Goal: Transaction & Acquisition: Purchase product/service

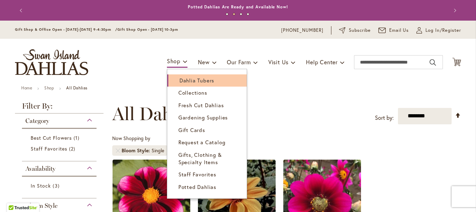
click at [185, 83] on span "Dahlia Tubers" at bounding box center [197, 80] width 35 height 7
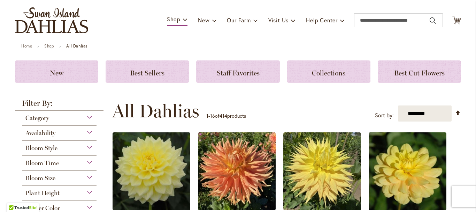
scroll to position [97, 0]
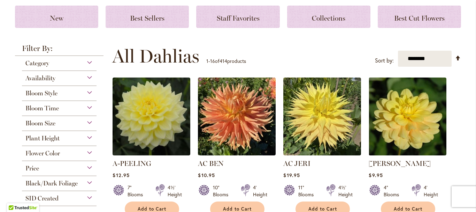
click at [93, 94] on div "Bloom Style" at bounding box center [59, 91] width 75 height 11
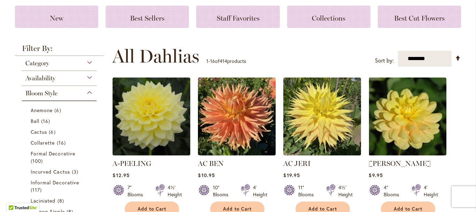
scroll to position [182, 0]
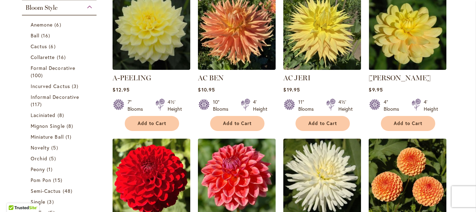
click at [88, 7] on div "Bloom Style" at bounding box center [59, 5] width 75 height 11
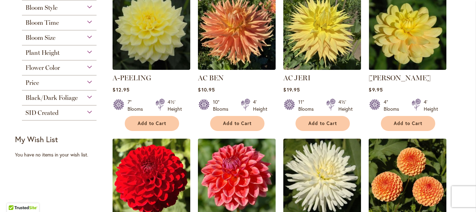
click at [88, 35] on div "Bloom Size" at bounding box center [59, 35] width 75 height 11
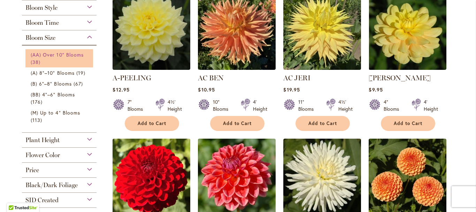
click at [69, 53] on span "(AA) Over 10" Blooms" at bounding box center [57, 54] width 53 height 7
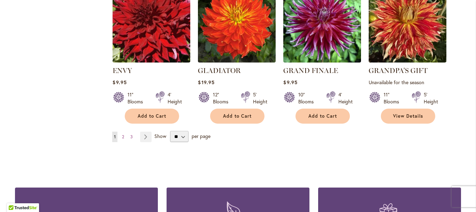
scroll to position [622, 0]
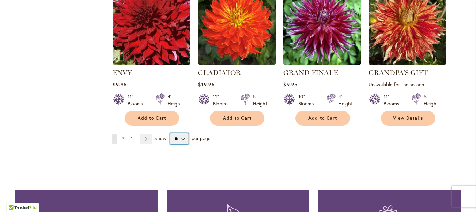
click at [170, 133] on select "** ** ** **" at bounding box center [179, 138] width 18 height 11
select select "**"
click option "**" at bounding box center [0, 0] width 0 height 0
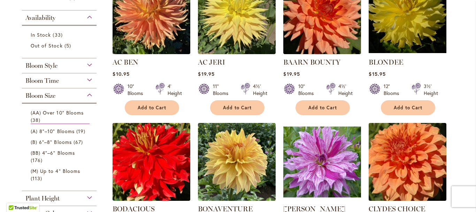
scroll to position [220, 0]
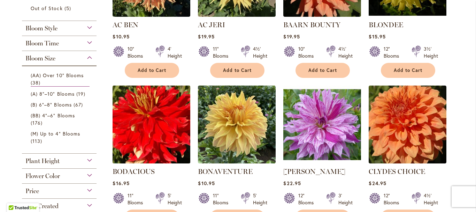
click at [159, 145] on img at bounding box center [152, 124] width 82 height 82
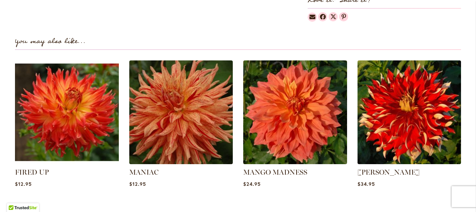
scroll to position [517, 0]
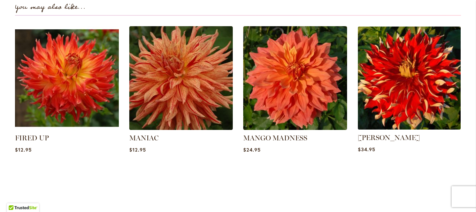
click at [410, 88] on img at bounding box center [409, 78] width 108 height 108
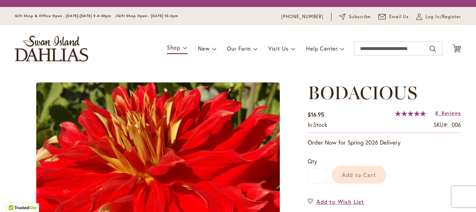
scroll to position [517, 0]
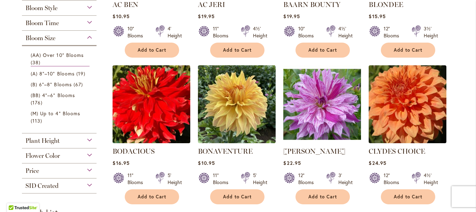
scroll to position [244, 0]
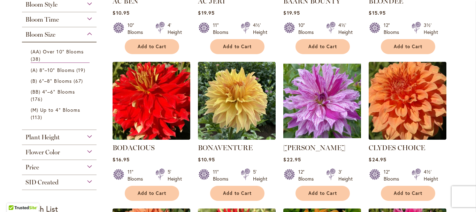
click at [317, 96] on img at bounding box center [323, 101] width 82 height 82
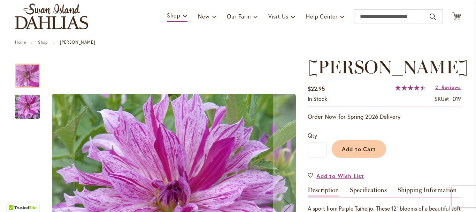
scroll to position [30, 0]
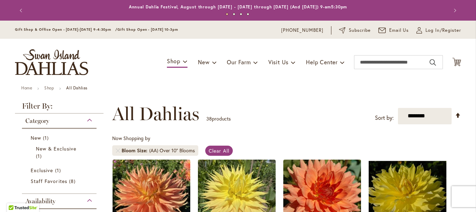
drag, startPoint x: 476, startPoint y: 5, endPoint x: 464, endPoint y: 16, distance: 15.8
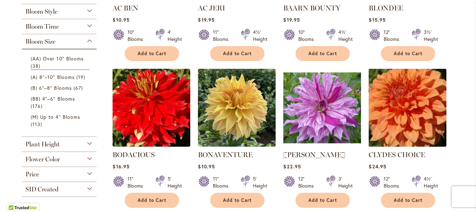
scroll to position [248, 0]
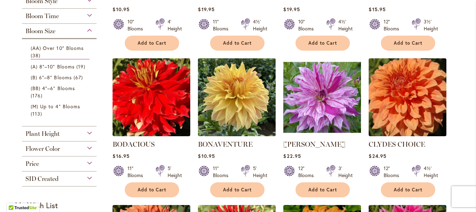
click at [237, 96] on img at bounding box center [237, 97] width 82 height 82
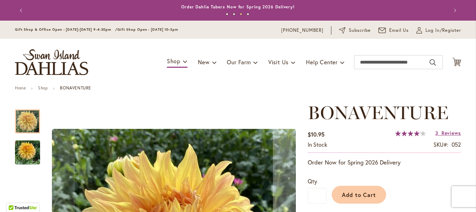
click at [50, 58] on img "store logo" at bounding box center [51, 62] width 73 height 26
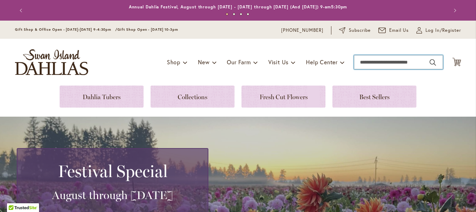
click at [365, 61] on input "Search" at bounding box center [398, 62] width 89 height 14
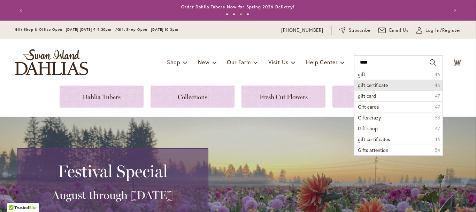
click at [375, 83] on span "gift certificate" at bounding box center [373, 85] width 30 height 7
type input "**********"
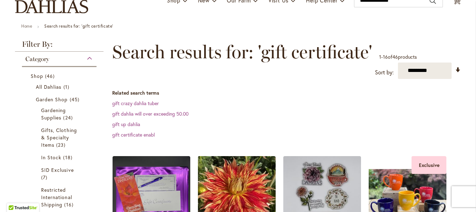
scroll to position [60, 0]
